Goal: Task Accomplishment & Management: Manage account settings

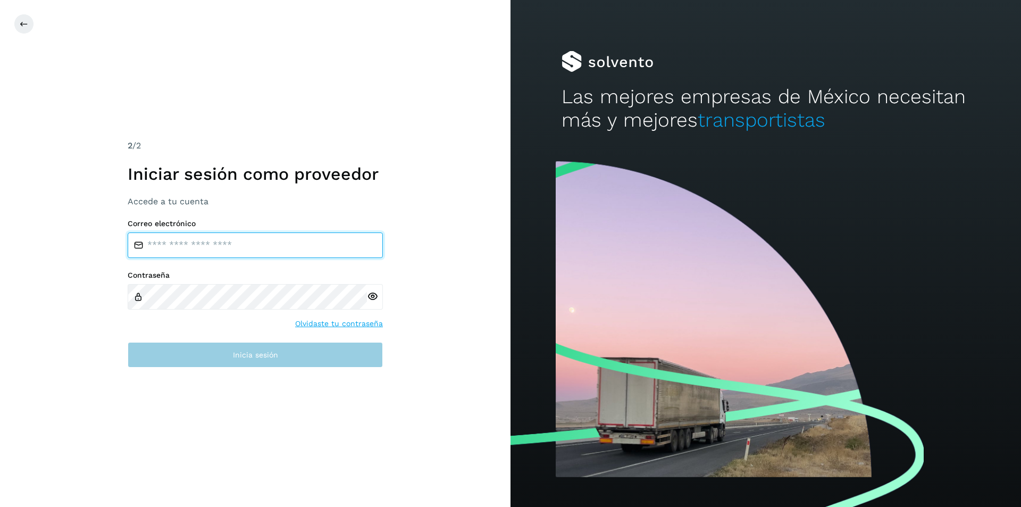
type input "**********"
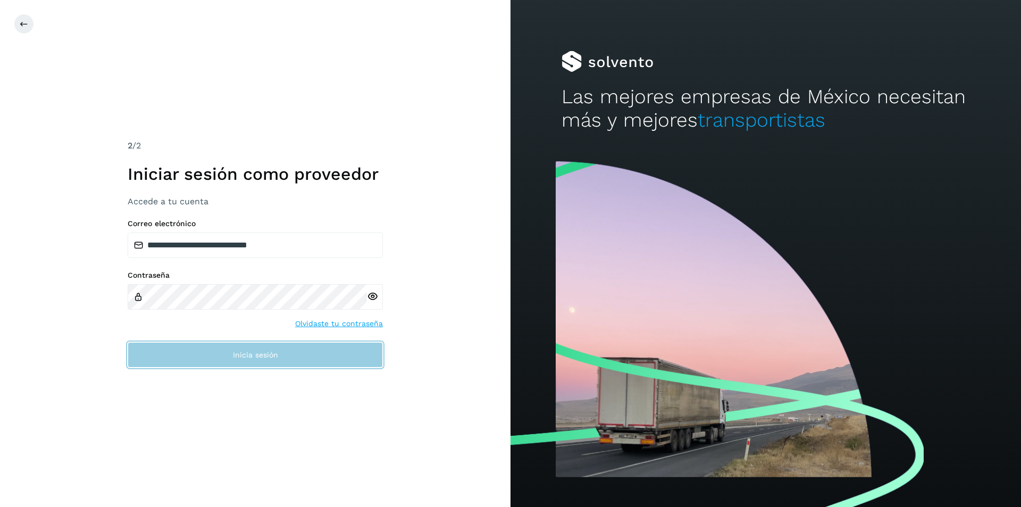
click at [228, 352] on button "Inicia sesión" at bounding box center [255, 355] width 255 height 26
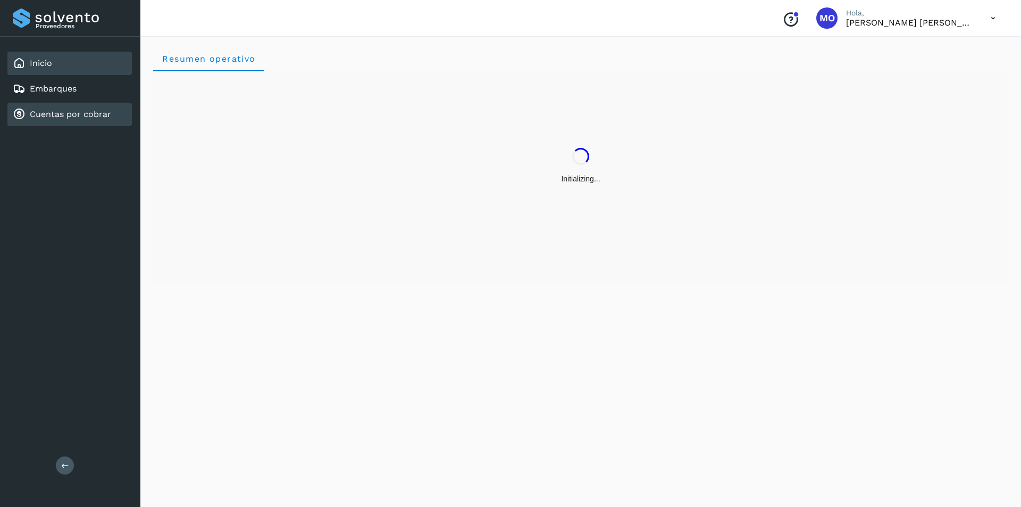
click at [74, 117] on link "Cuentas por cobrar" at bounding box center [70, 114] width 81 height 10
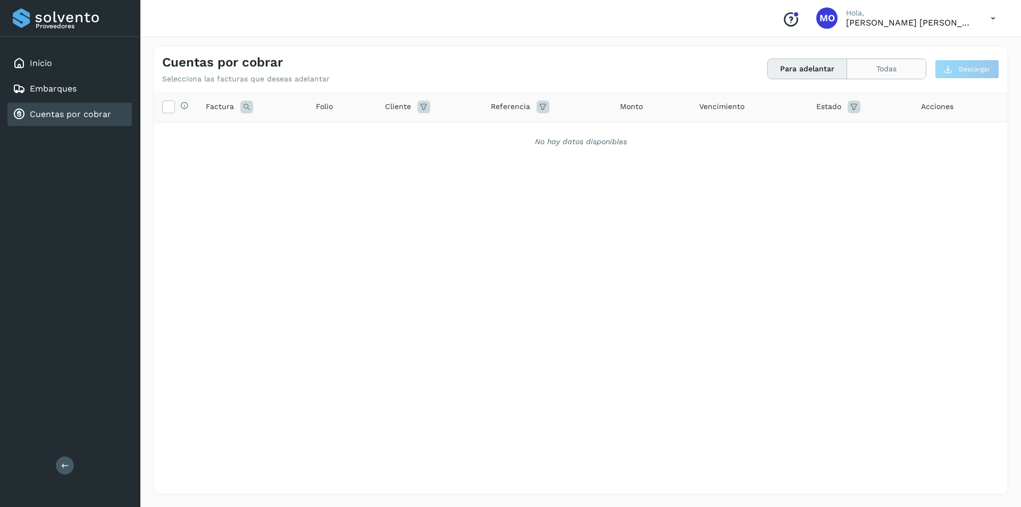
click at [893, 60] on button "Todas" at bounding box center [886, 69] width 79 height 20
